Goal: Transaction & Acquisition: Obtain resource

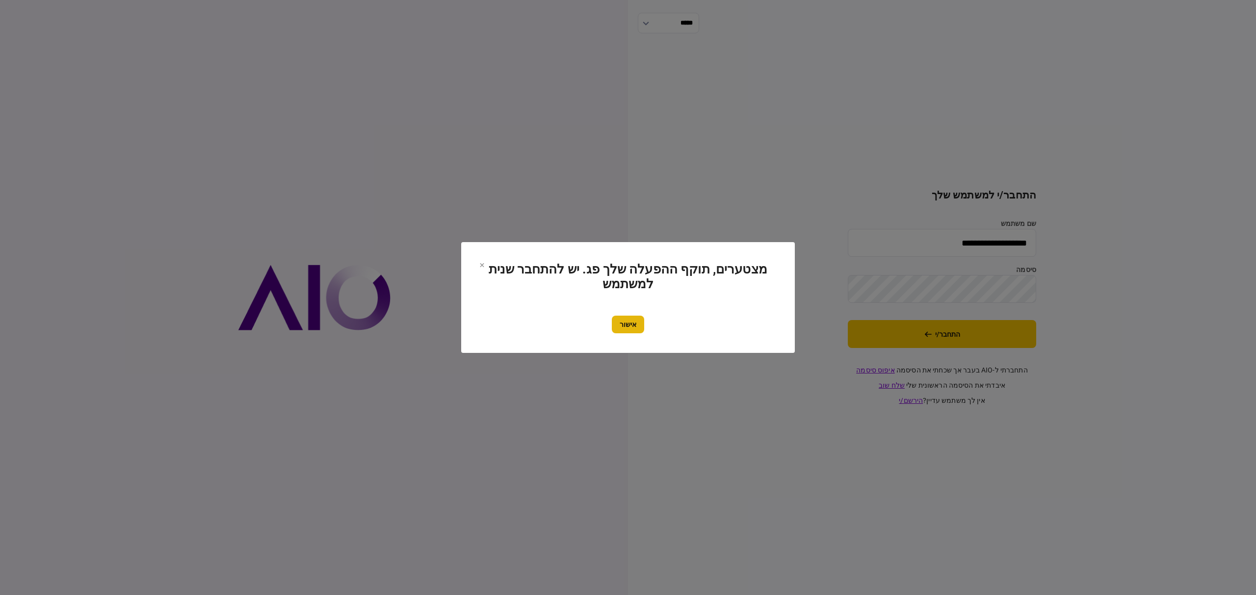
click at [612, 319] on button "אישור" at bounding box center [628, 325] width 32 height 18
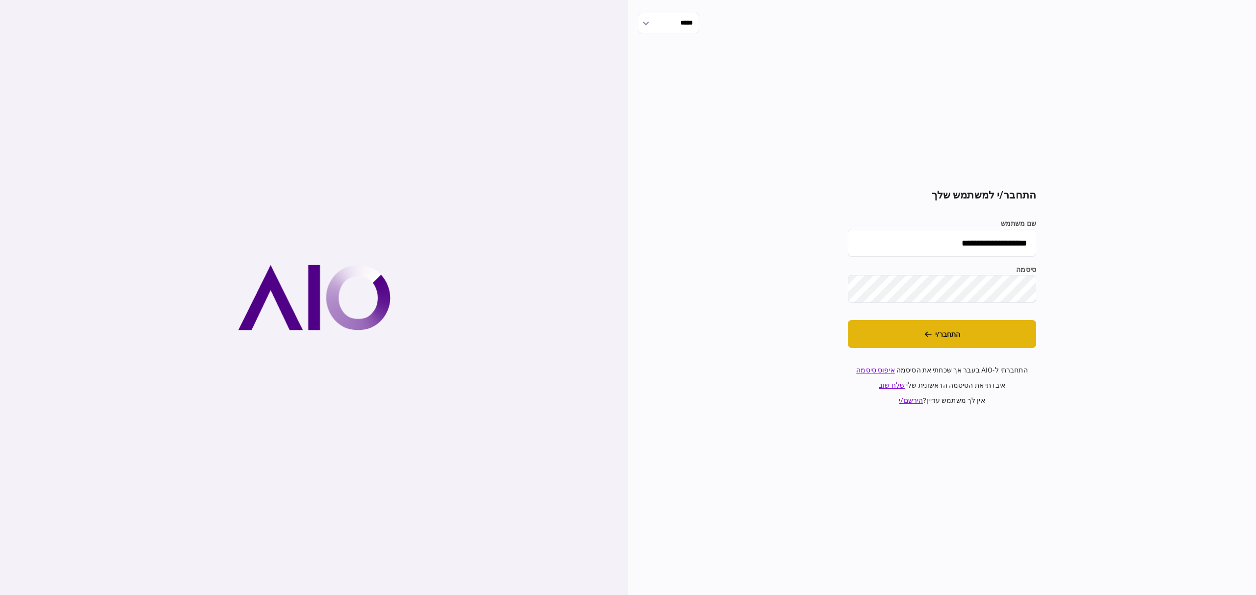
click at [936, 342] on button "התחבר/י" at bounding box center [942, 334] width 188 height 28
click at [957, 346] on button "התחבר/י" at bounding box center [942, 334] width 188 height 28
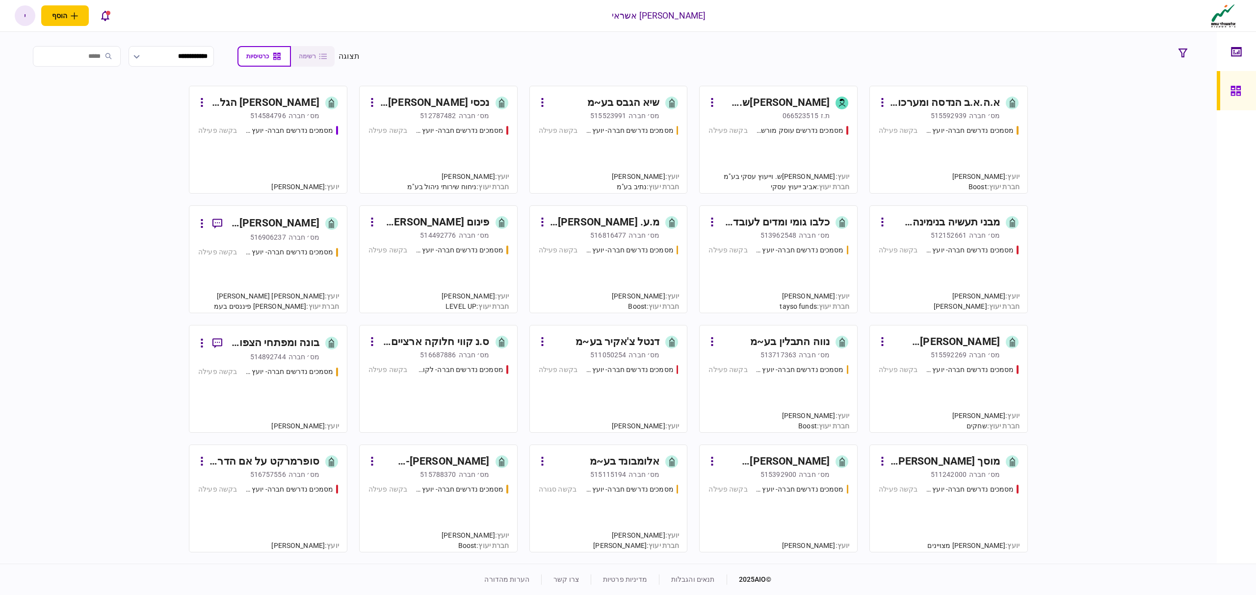
click at [286, 143] on div "מסמכים נדרשים חברה- יועץ - תהליך חברה בקשה פעילה" at bounding box center [268, 155] width 140 height 59
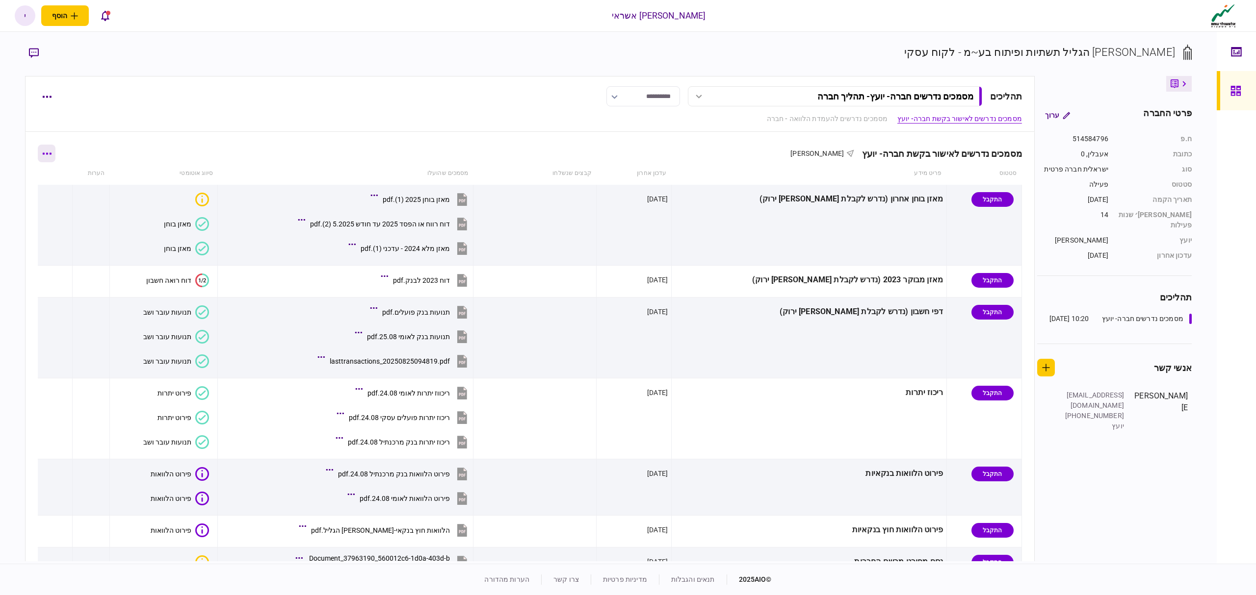
click at [52, 154] on icon "button" at bounding box center [46, 154] width 9 height 2
click at [46, 236] on span "הורד מסמכים" at bounding box center [54, 239] width 45 height 12
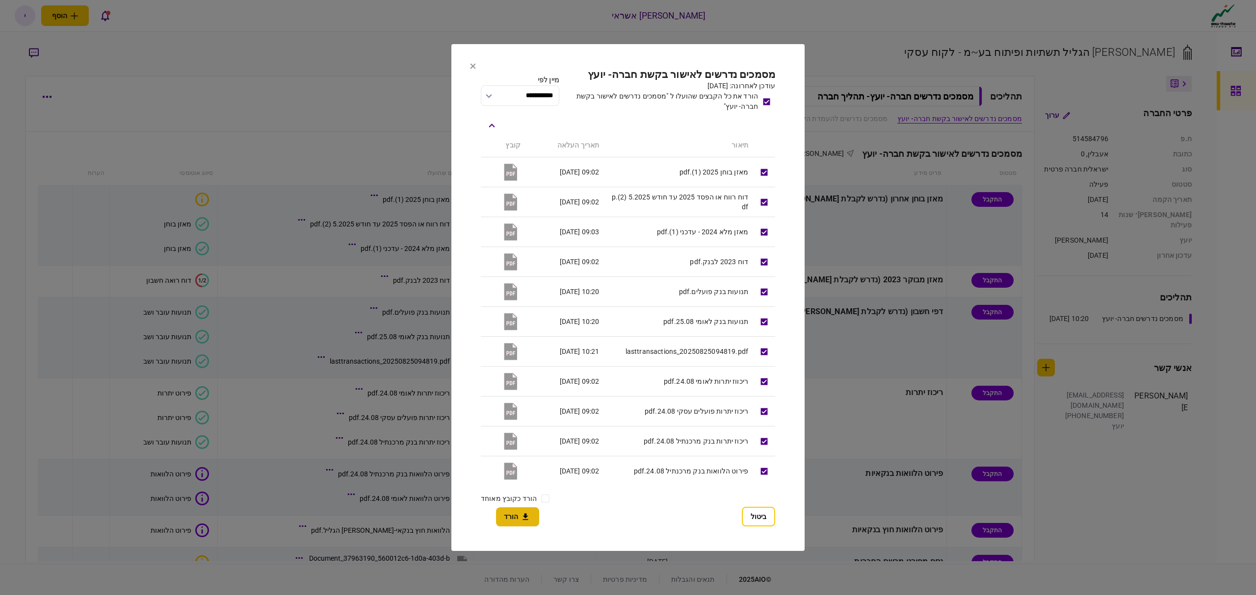
click at [505, 510] on button "הורד" at bounding box center [517, 517] width 43 height 19
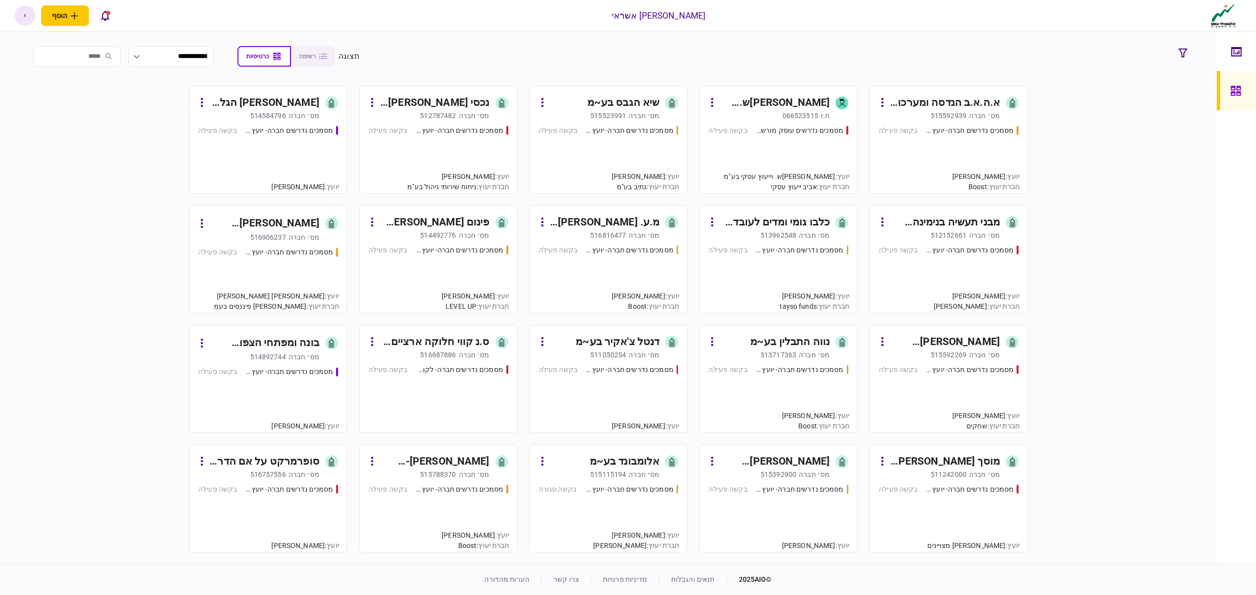
click at [934, 140] on div "מסמכים נדרשים חברה- יועץ - תהליך חברה בקשה פעילה" at bounding box center [949, 155] width 140 height 59
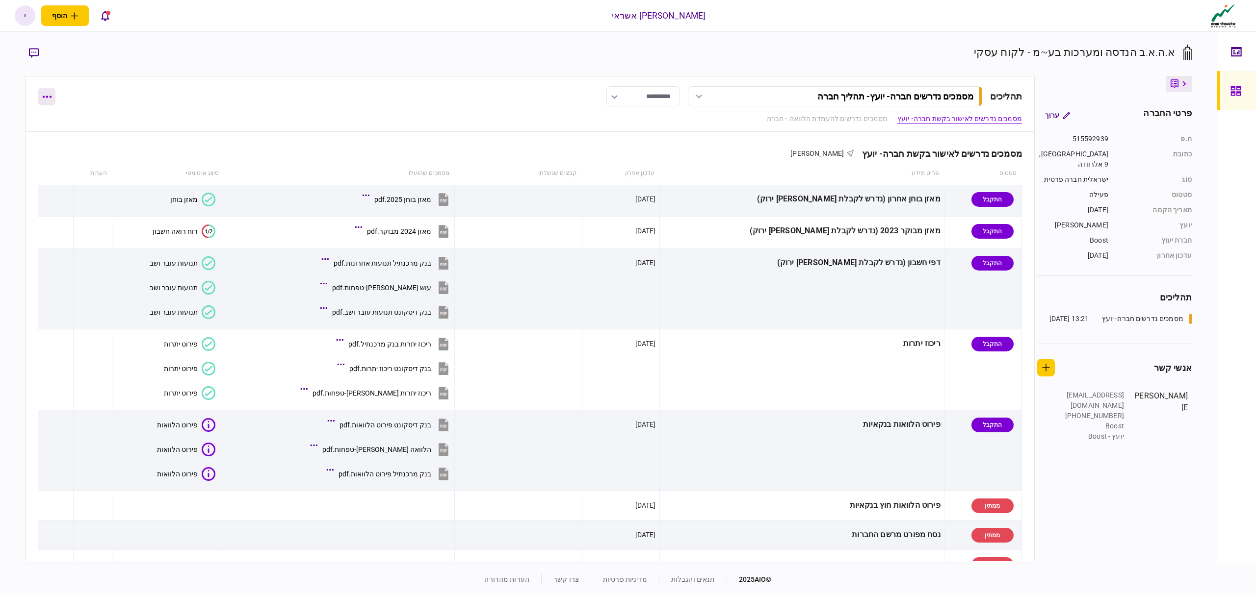
click at [50, 101] on button "button" at bounding box center [47, 97] width 18 height 18
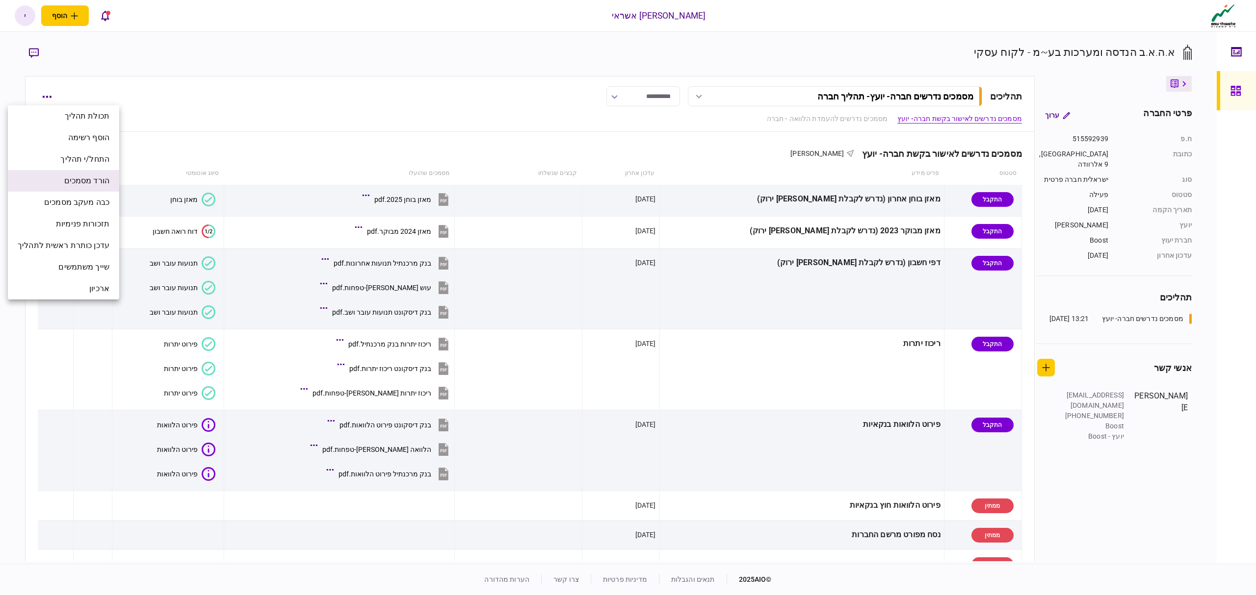
click at [81, 182] on span "הורד מסמכים" at bounding box center [86, 181] width 45 height 12
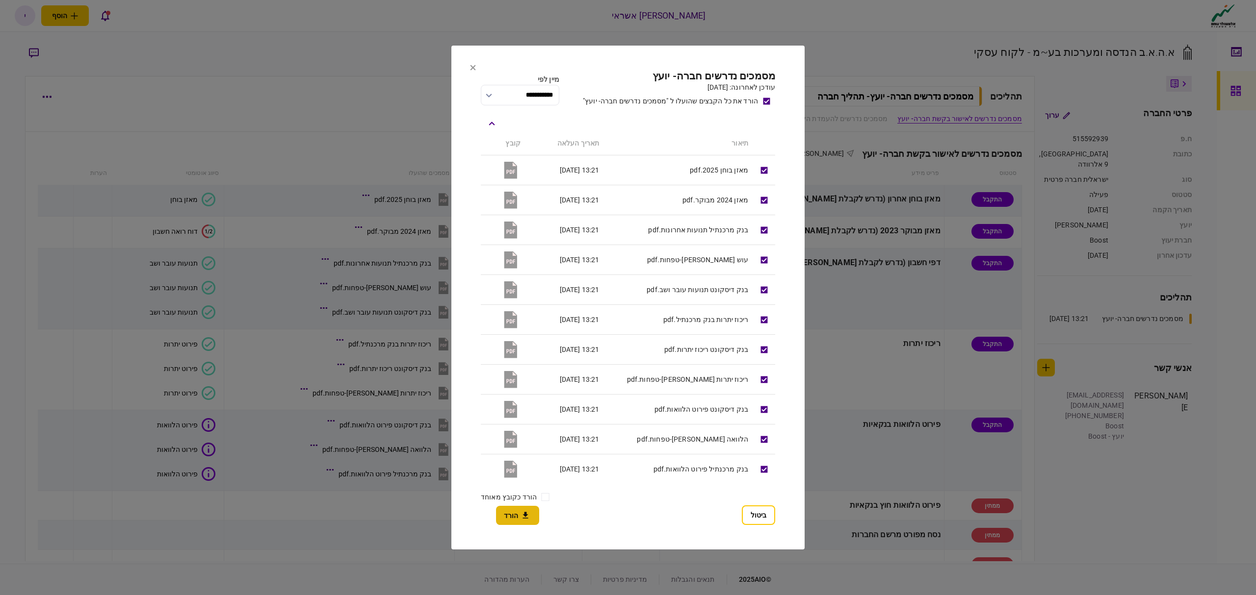
click at [516, 521] on button "הורד" at bounding box center [517, 515] width 43 height 19
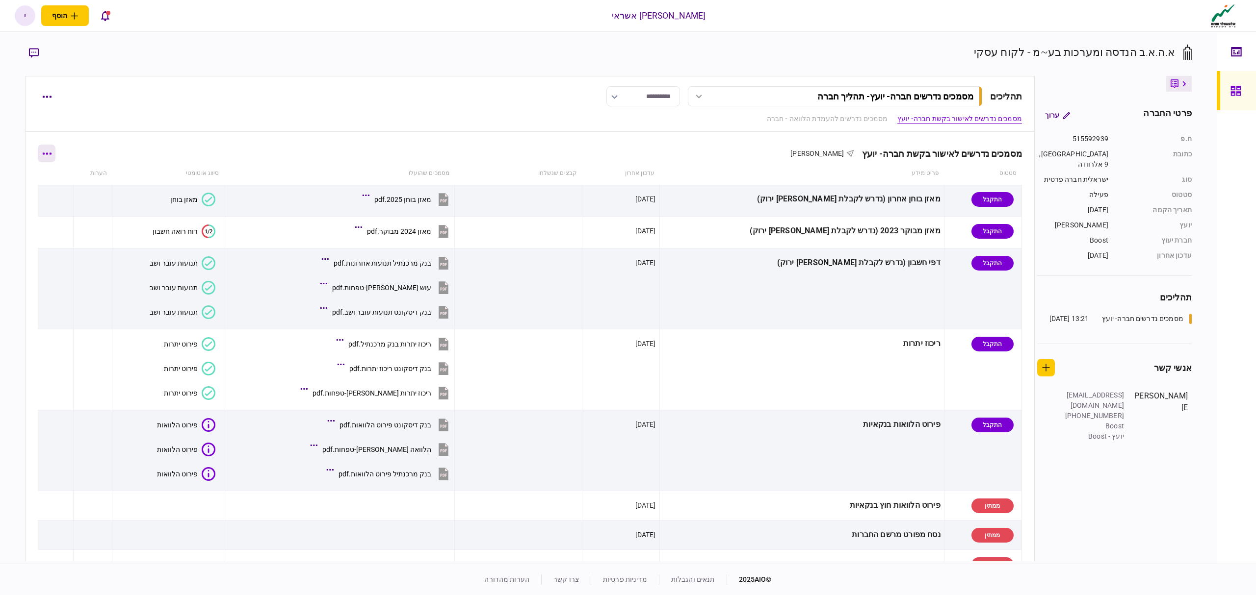
click at [55, 151] on button "button" at bounding box center [47, 154] width 18 height 18
click at [55, 244] on span "הורד מסמכים" at bounding box center [54, 239] width 45 height 12
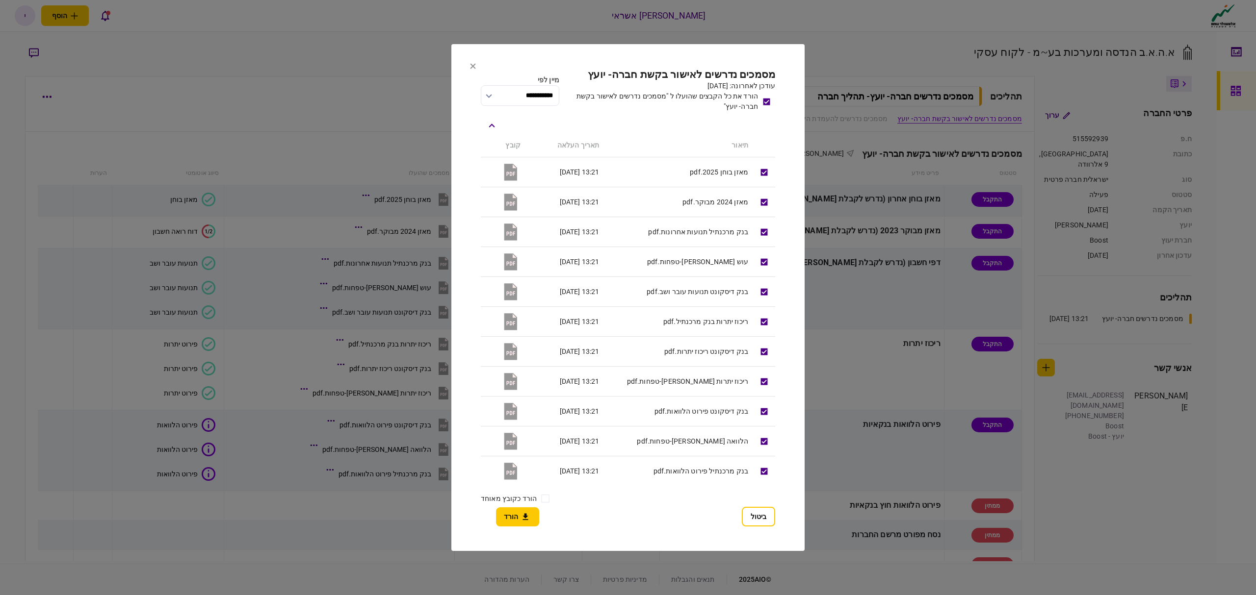
click at [471, 66] on icon at bounding box center [473, 66] width 6 height 6
